Goal: Information Seeking & Learning: Learn about a topic

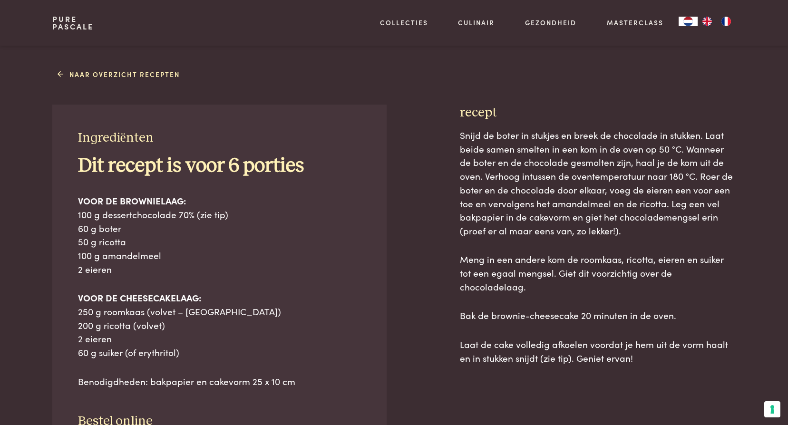
scroll to position [380, 0]
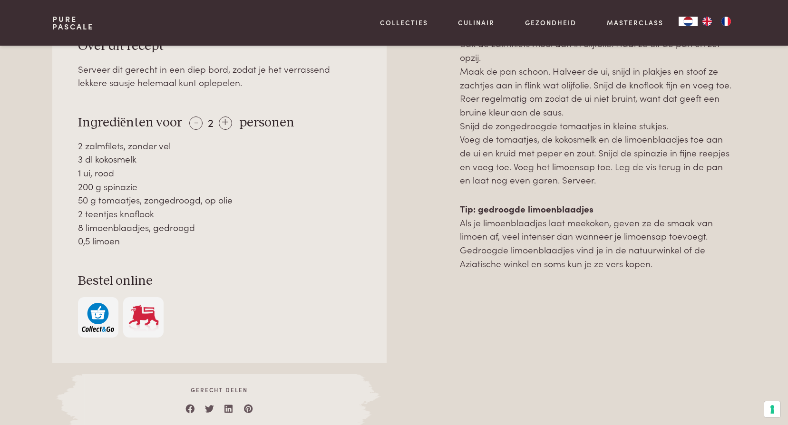
scroll to position [475, 0]
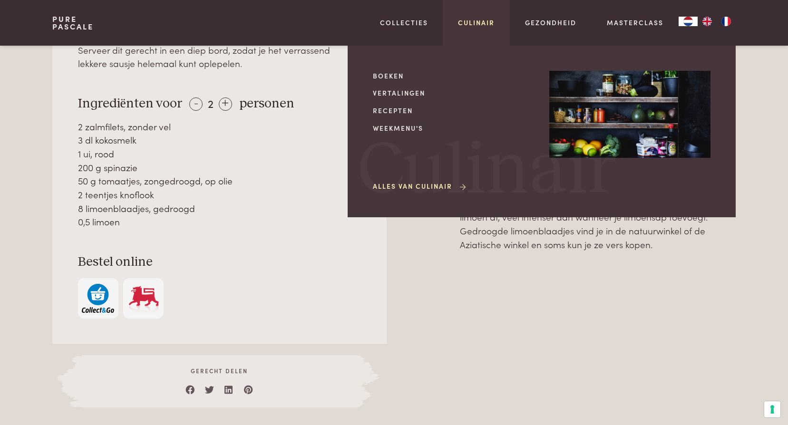
click at [484, 21] on link "Culinair" at bounding box center [476, 23] width 37 height 10
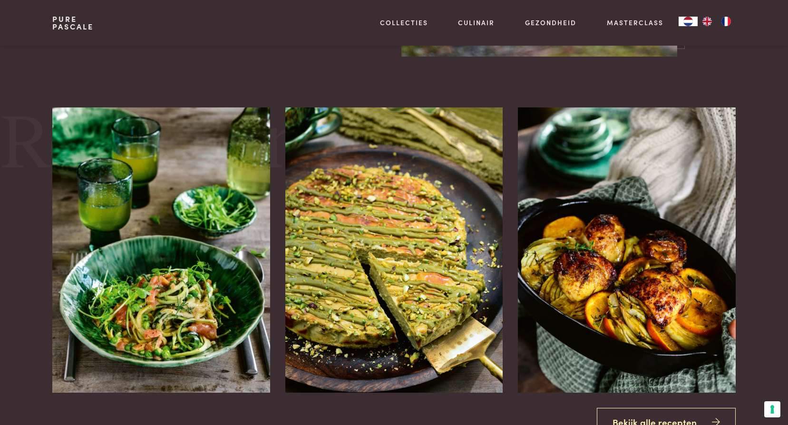
scroll to position [713, 0]
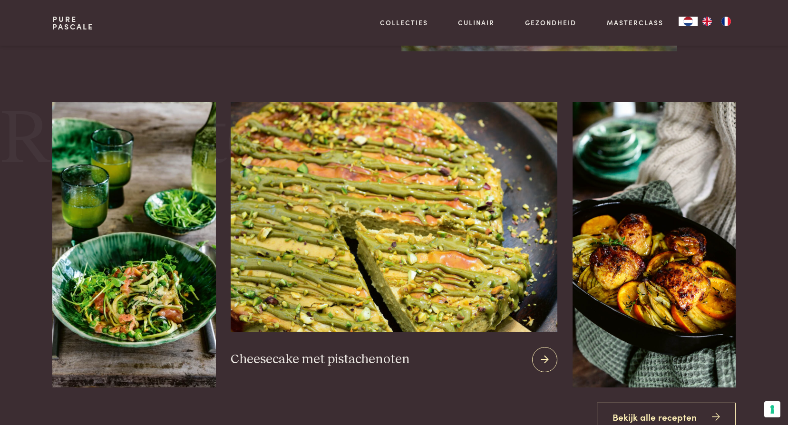
click at [411, 239] on img at bounding box center [394, 217] width 326 height 230
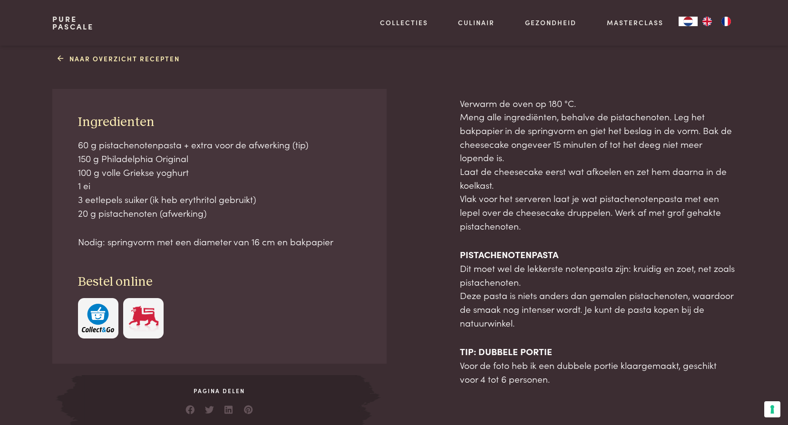
scroll to position [380, 0]
